Goal: Navigation & Orientation: Find specific page/section

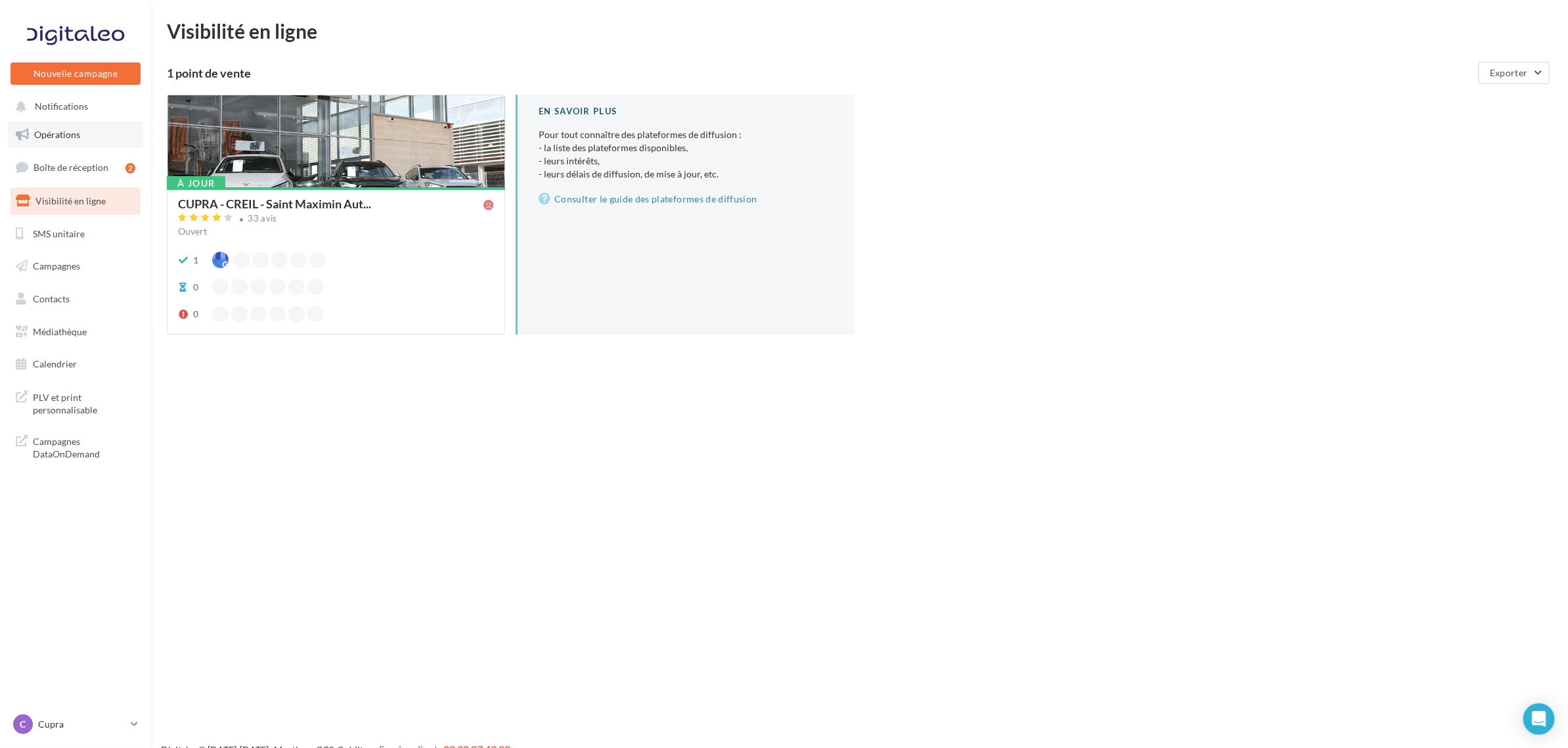
click at [60, 130] on span "Opérations" at bounding box center [57, 134] width 46 height 11
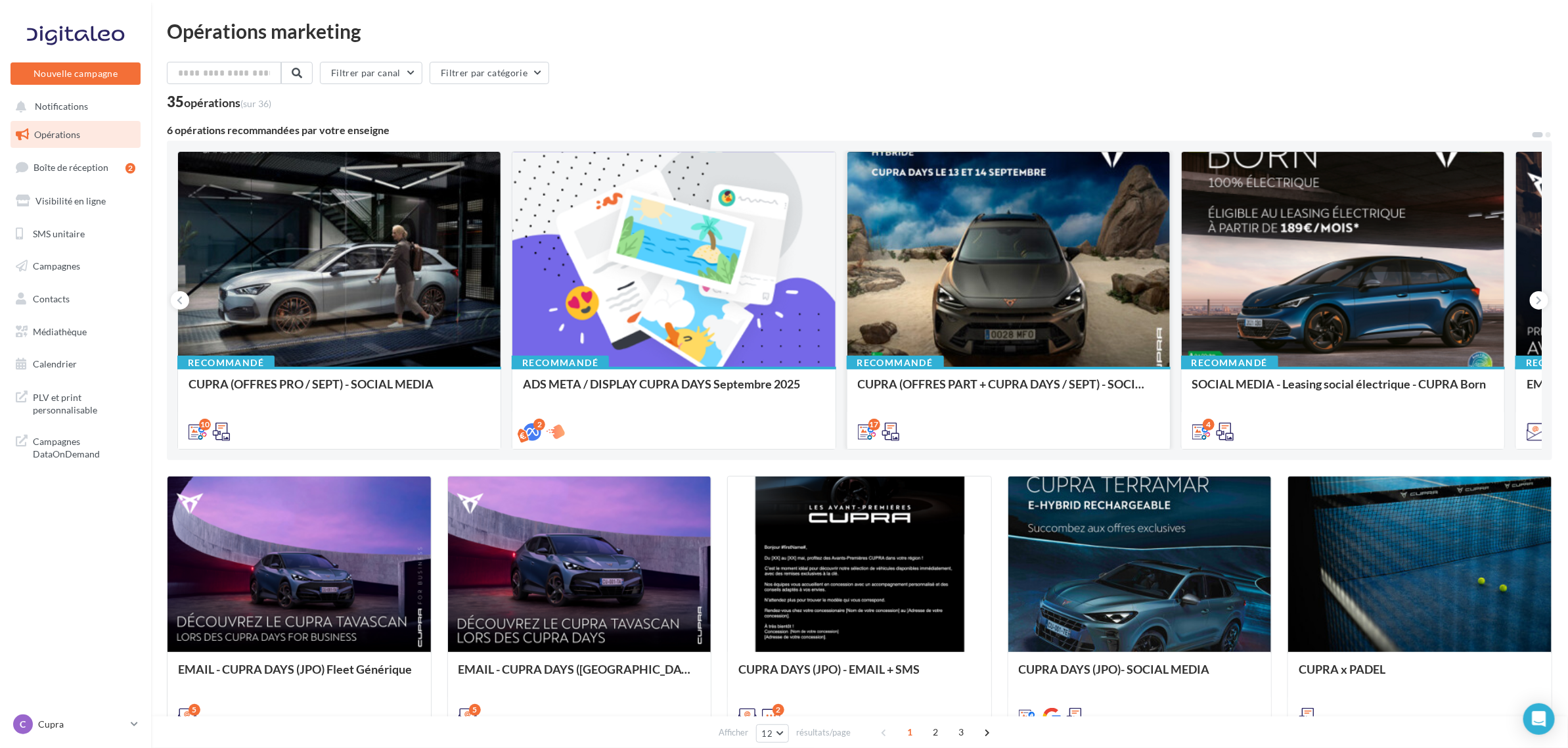
click at [981, 406] on div "CUPRA (OFFRES PART + CUPRA DAYS / SEPT) - SOCIAL MEDIA" at bounding box center [1009, 407] width 302 height 60
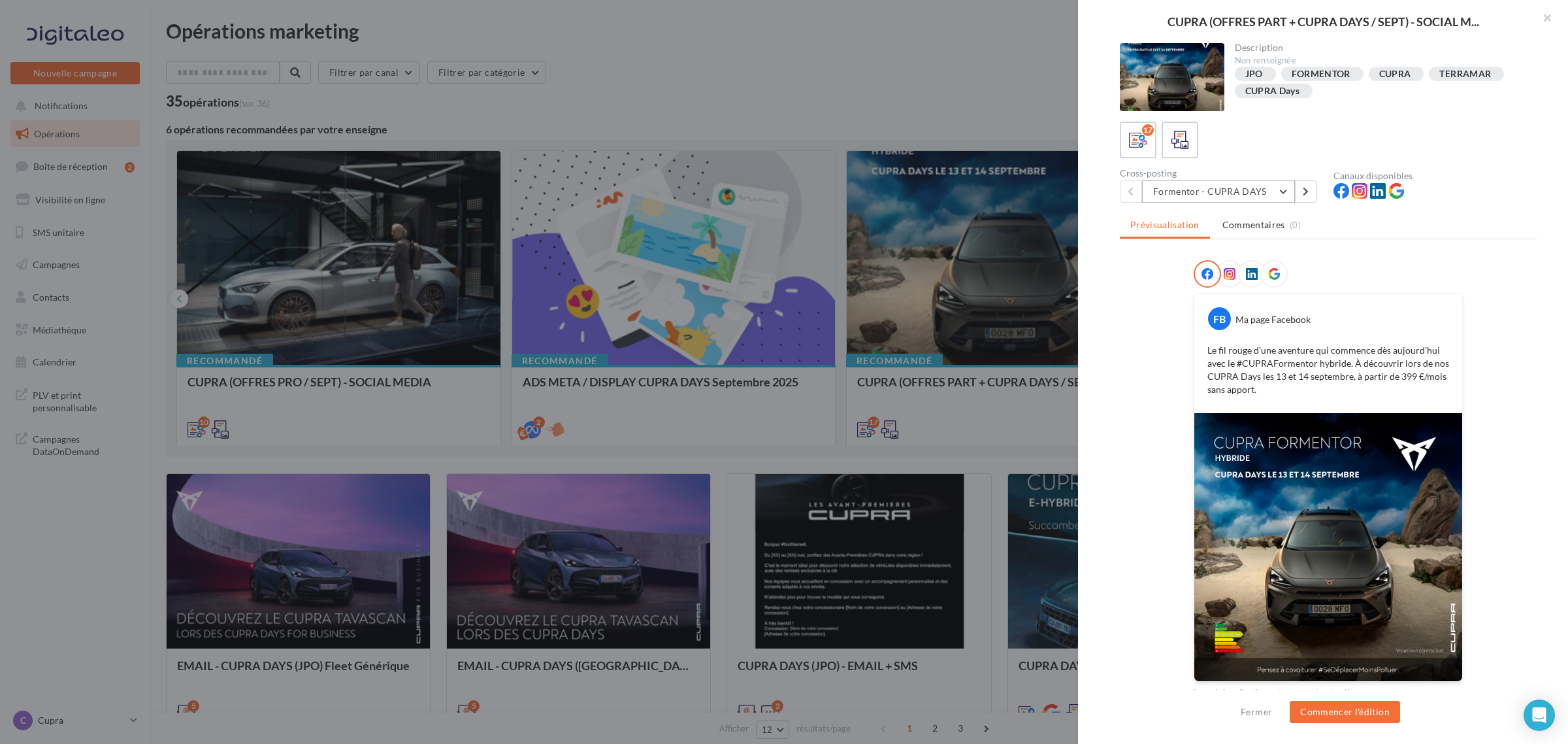
click at [1239, 184] on button "Formentor - CUPRA DAYS" at bounding box center [1218, 191] width 153 height 22
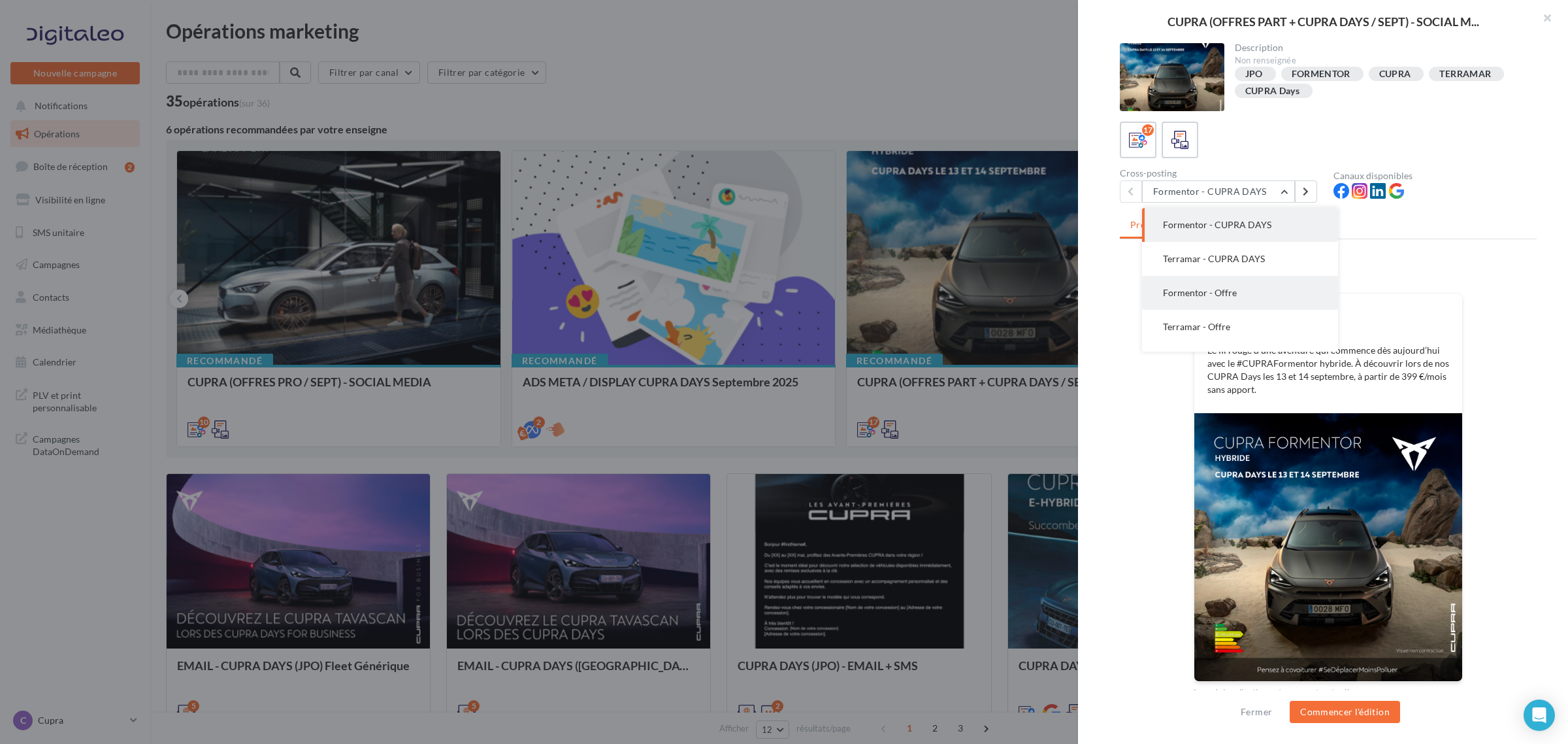
click at [1258, 298] on button "Formentor - Offre" at bounding box center [1240, 293] width 196 height 34
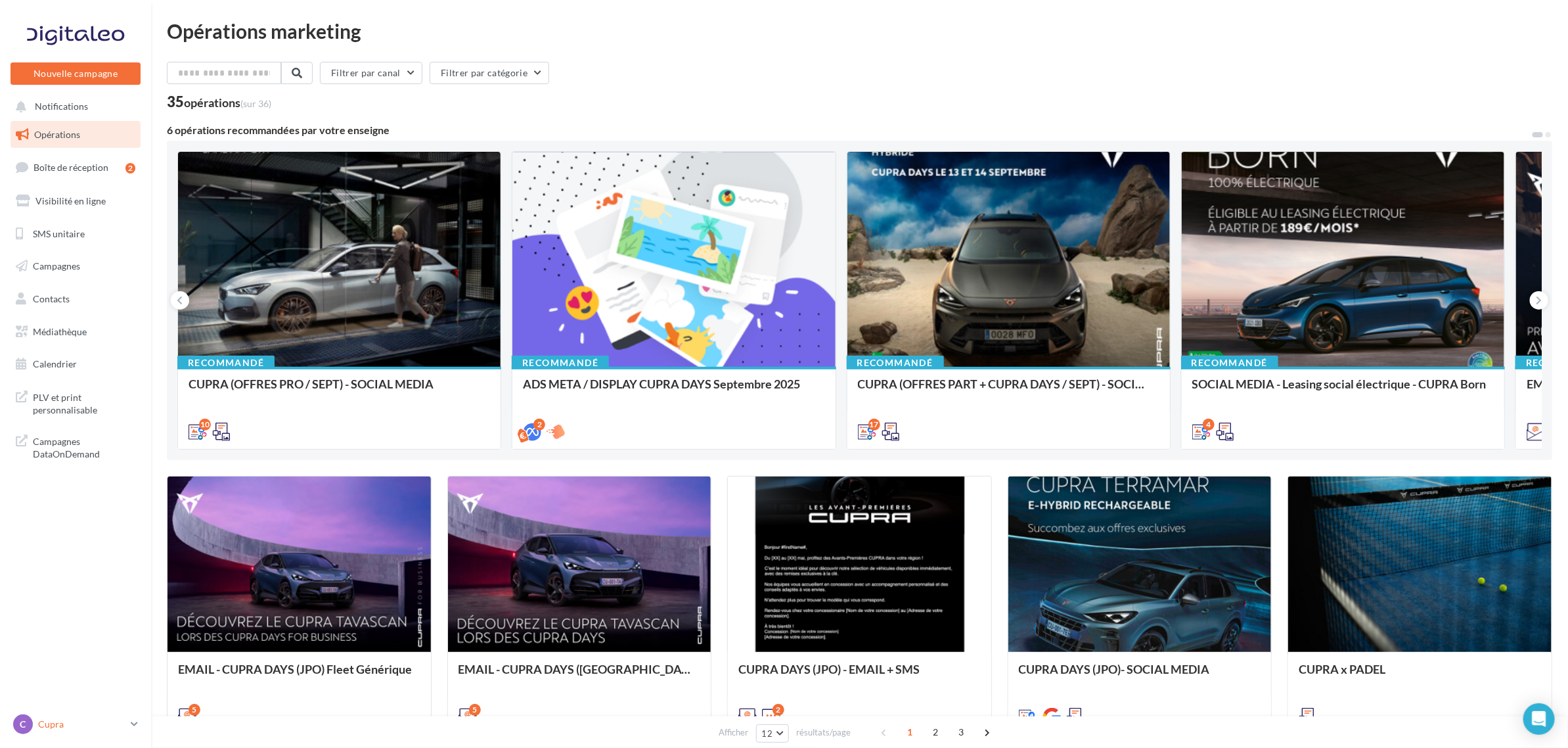
click at [98, 713] on link "C Cupra cupra_creil" at bounding box center [75, 724] width 130 height 25
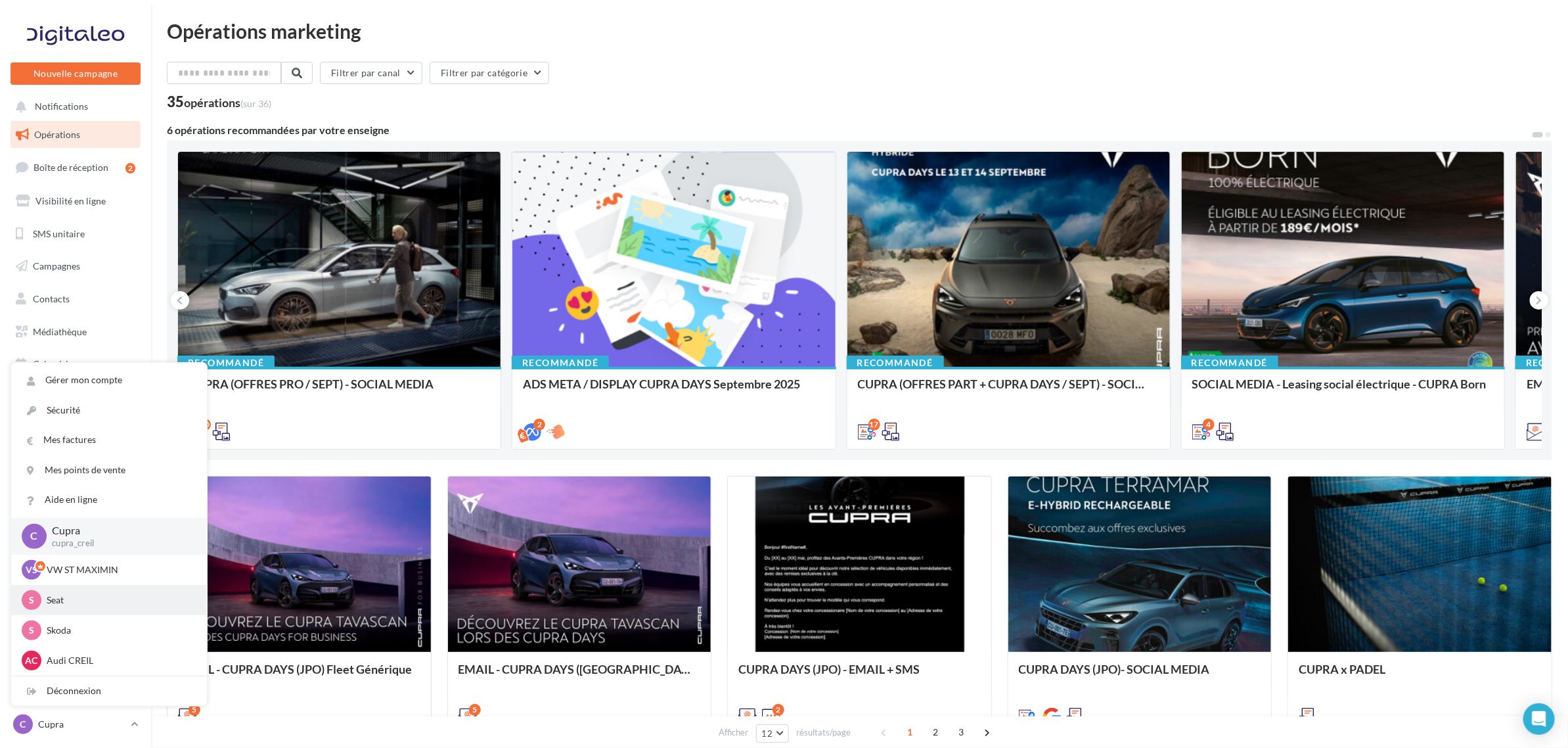
click at [87, 605] on p "Seat" at bounding box center [119, 600] width 144 height 13
